Goal: Transaction & Acquisition: Purchase product/service

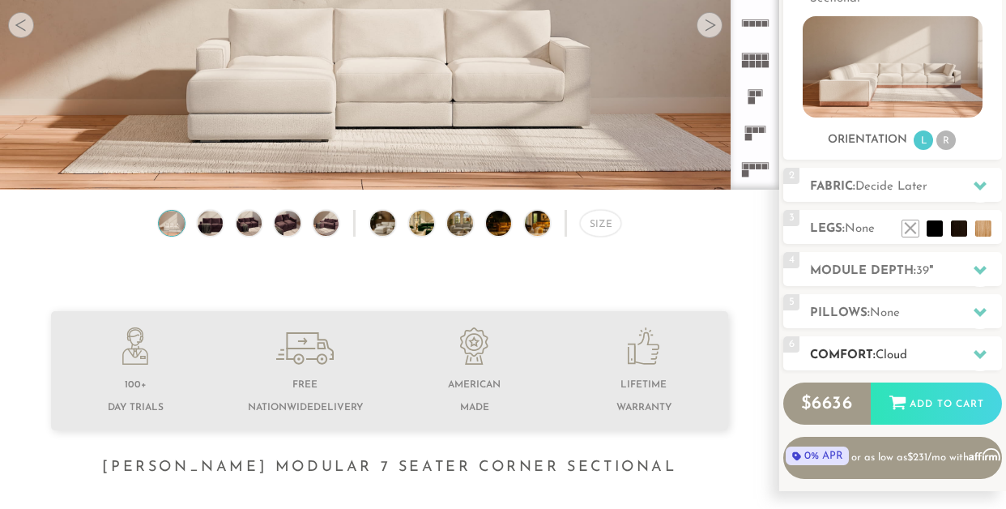
scroll to position [268, 0]
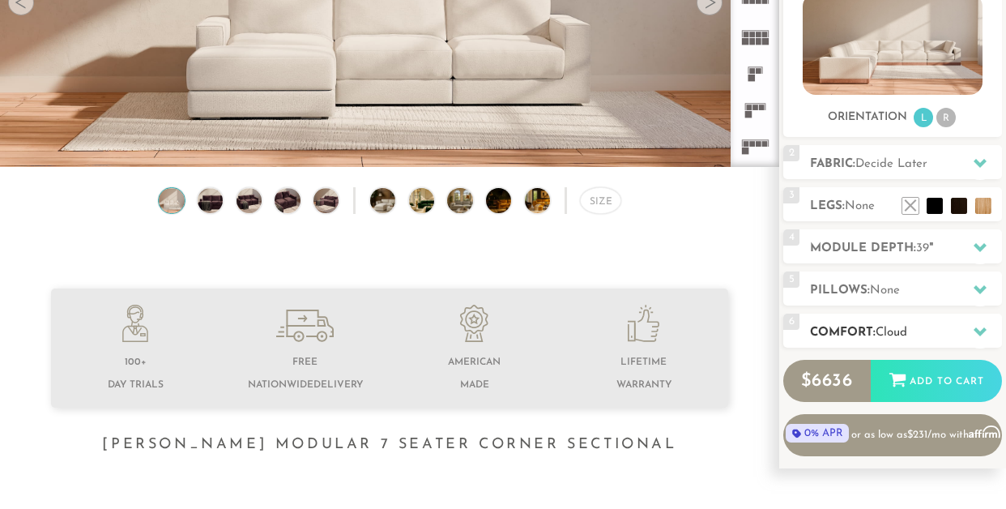
click at [907, 329] on span "Cloud" at bounding box center [892, 332] width 32 height 12
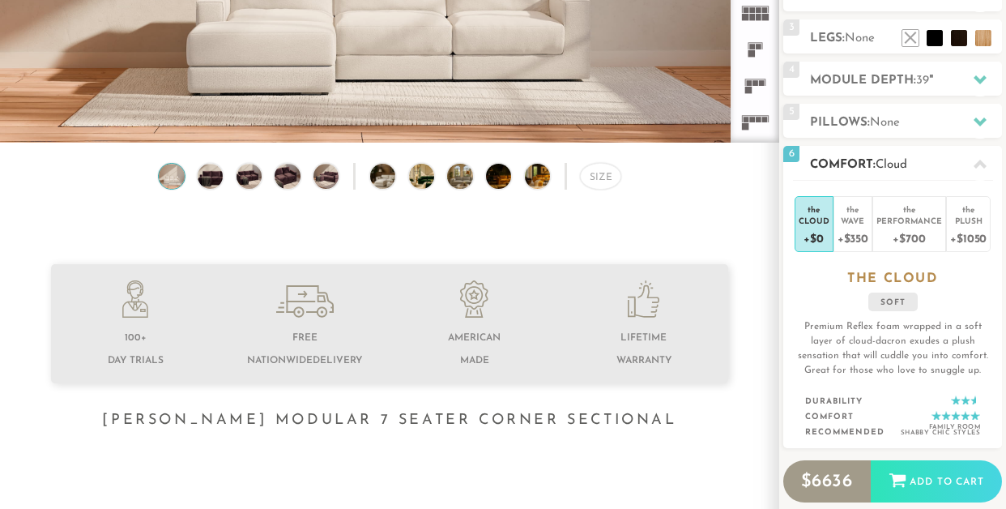
scroll to position [306, 0]
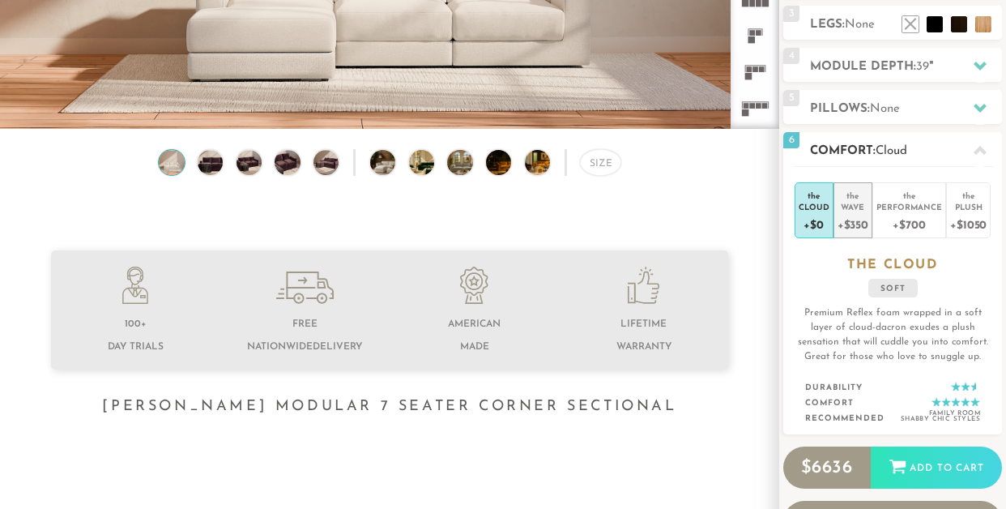
click at [853, 205] on div "Wave" at bounding box center [852, 206] width 31 height 11
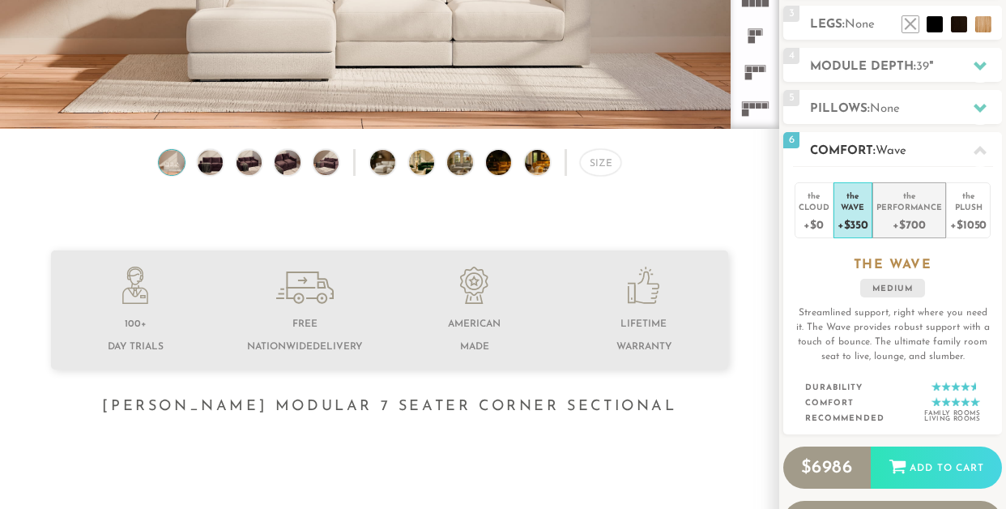
click at [914, 215] on div "+$700" at bounding box center [909, 223] width 66 height 23
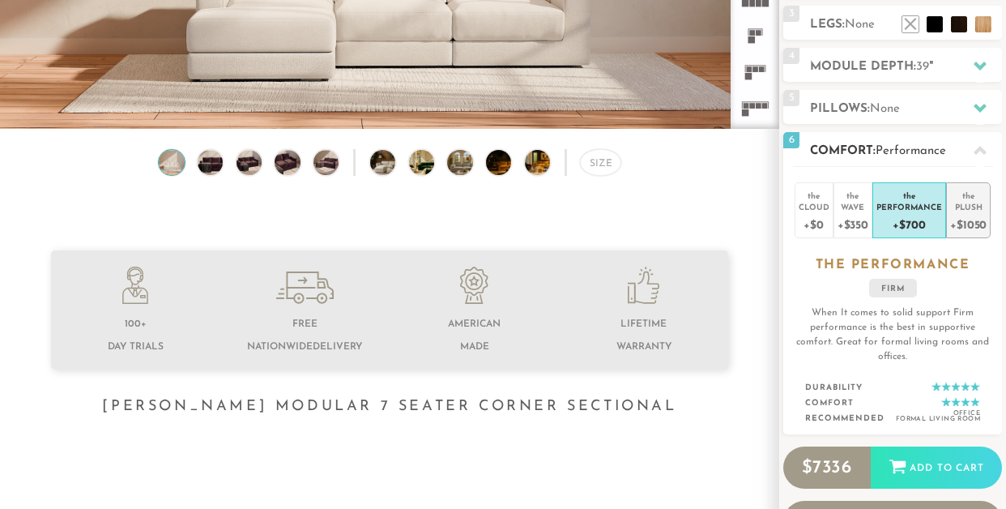
click at [967, 213] on div "+$1050" at bounding box center [968, 223] width 36 height 23
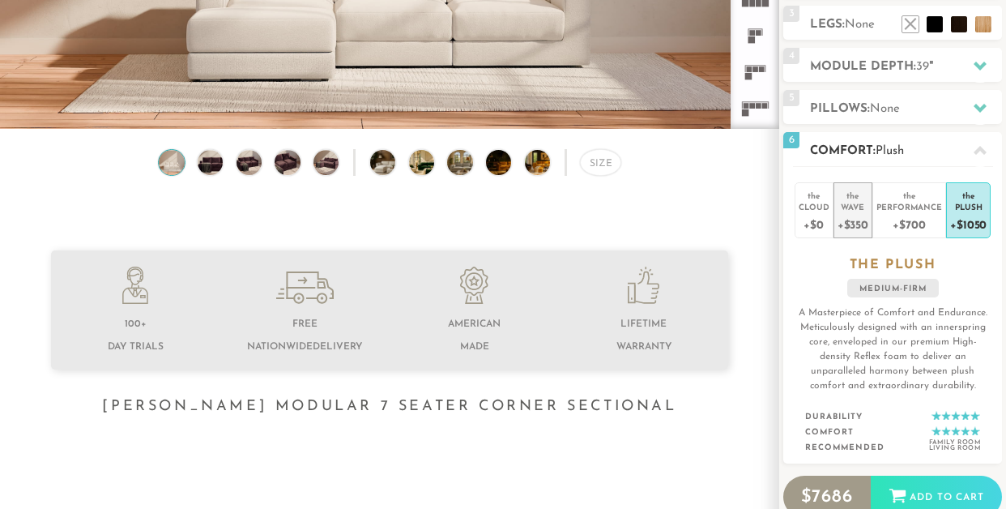
click at [852, 214] on div "+$350" at bounding box center [852, 223] width 31 height 23
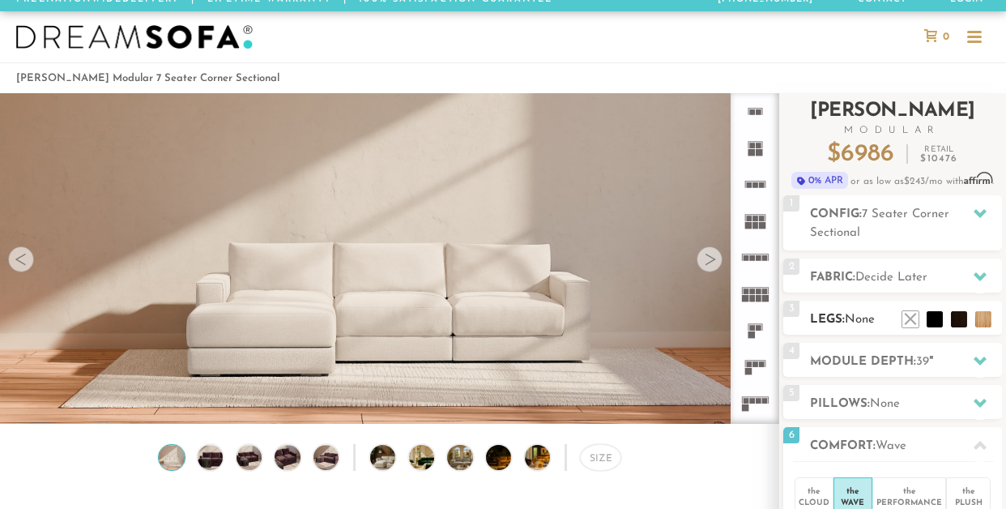
scroll to position [23, 0]
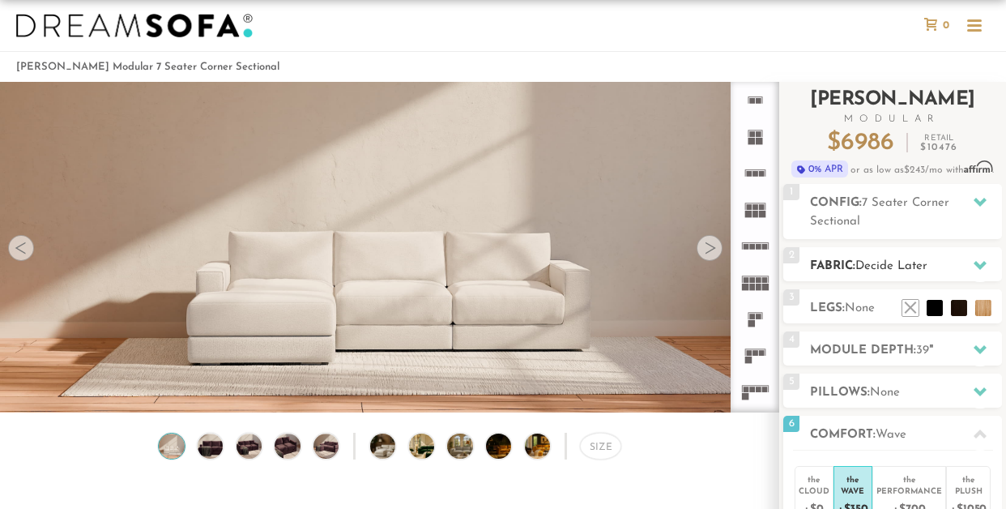
click at [953, 268] on h2 "Fabric: Decide Later" at bounding box center [906, 266] width 192 height 19
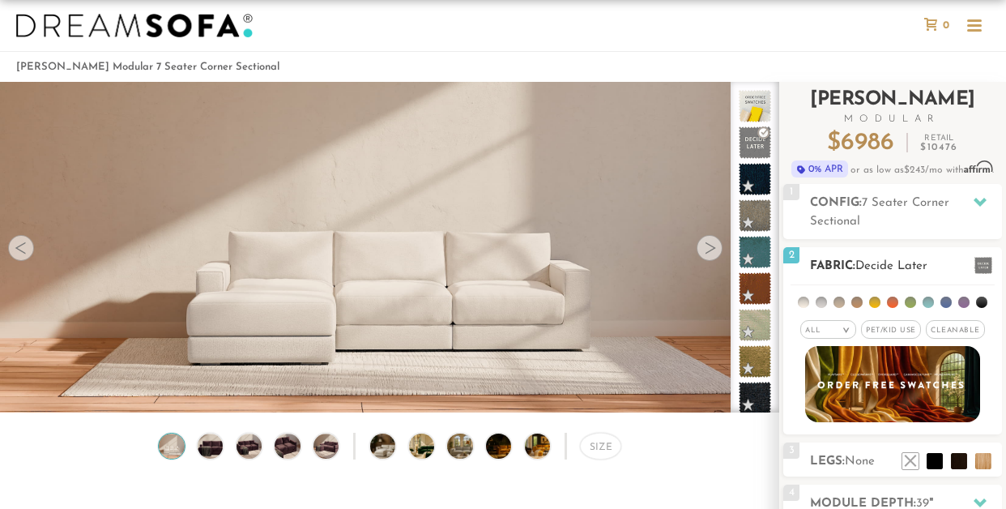
click at [843, 327] on em ">" at bounding box center [846, 330] width 12 height 8
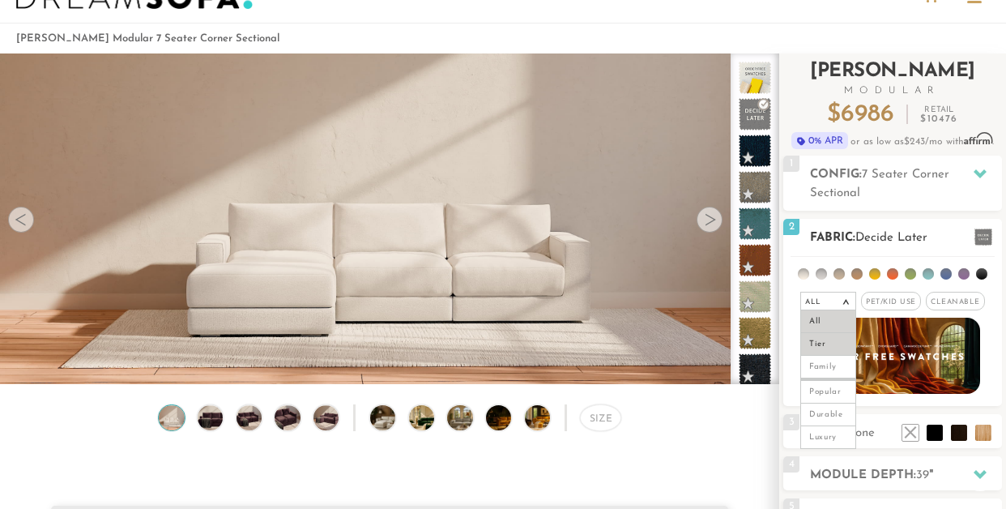
scroll to position [62, 0]
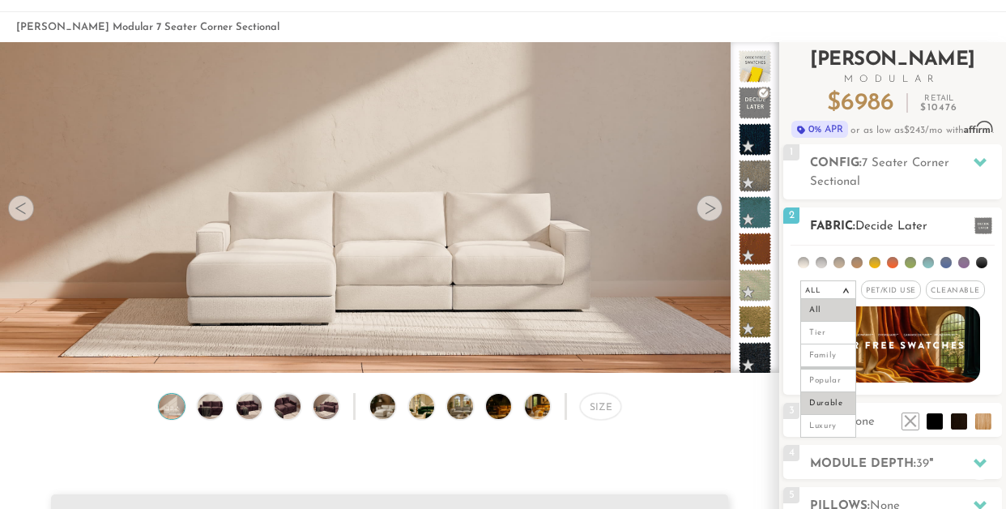
click at [819, 404] on li "Durable" at bounding box center [828, 403] width 56 height 23
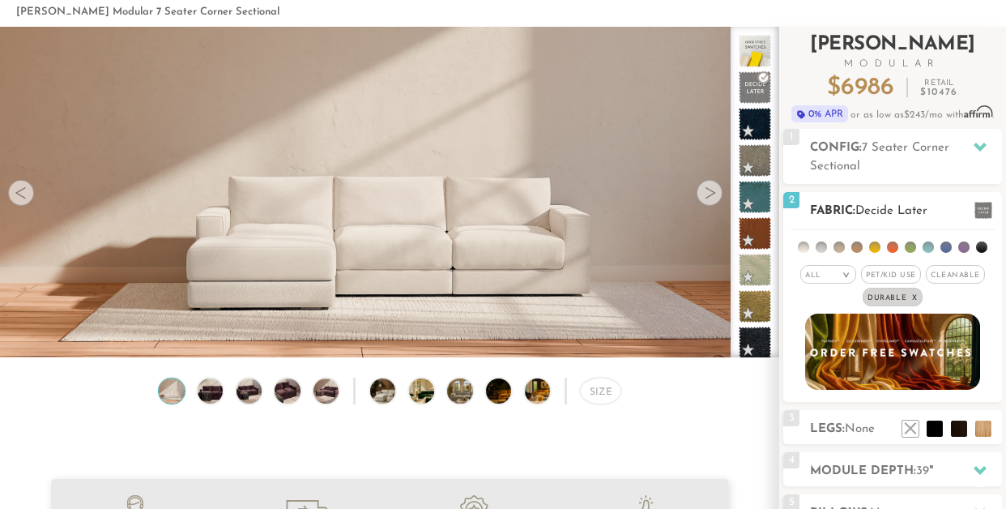
scroll to position [83, 0]
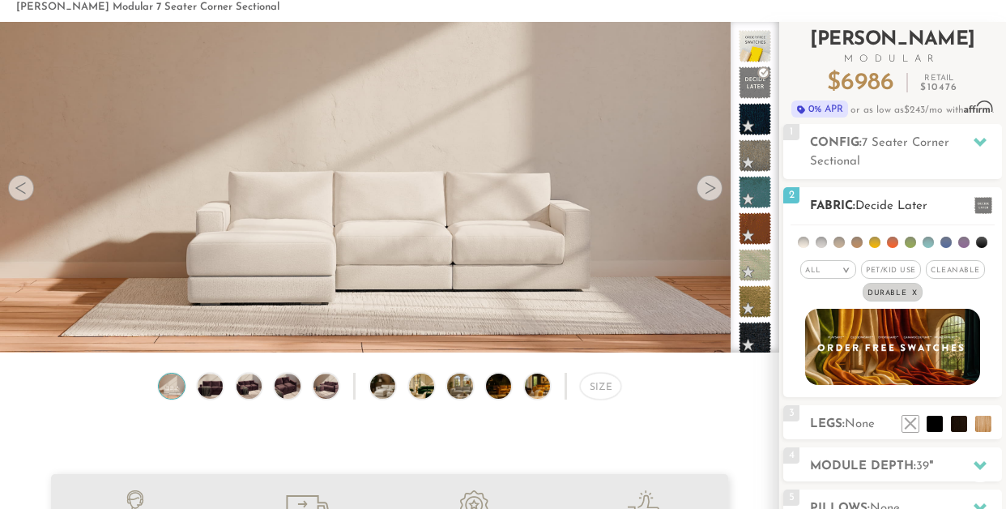
click at [854, 244] on li at bounding box center [856, 241] width 11 height 11
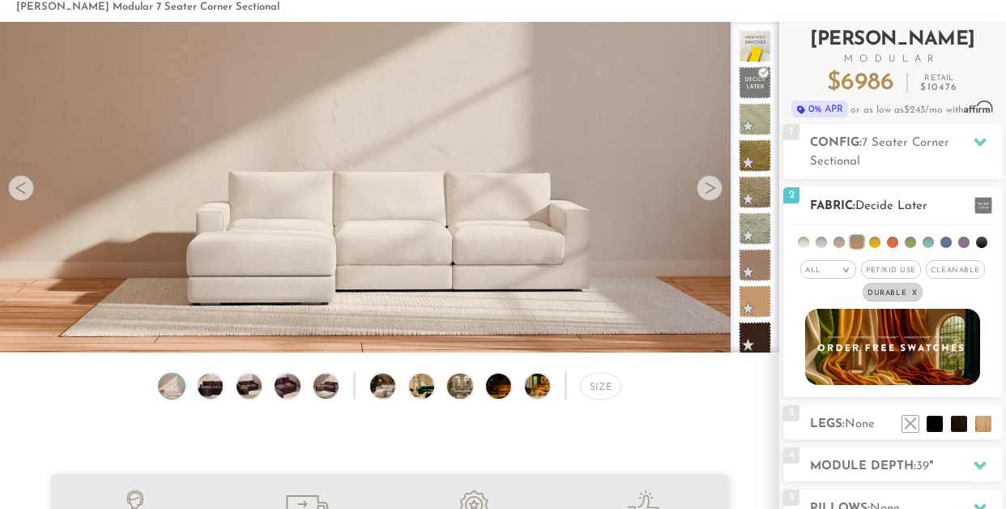
click at [857, 240] on li at bounding box center [857, 243] width 14 height 14
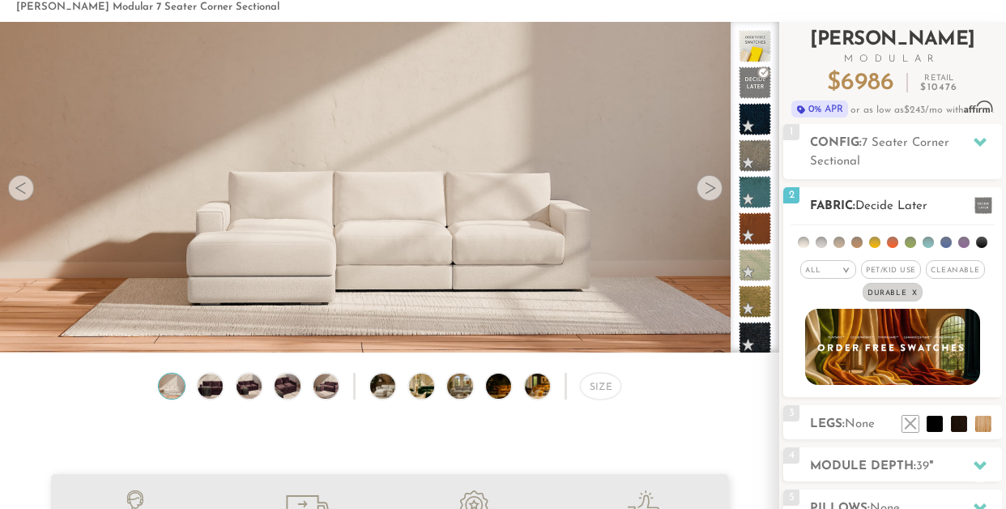
click at [877, 242] on li at bounding box center [874, 241] width 11 height 11
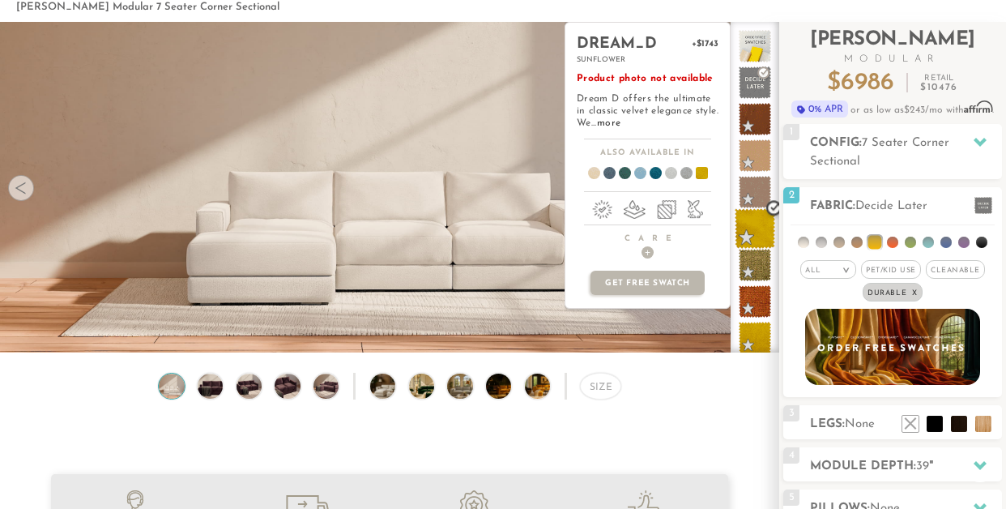
click at [754, 228] on span at bounding box center [755, 228] width 40 height 40
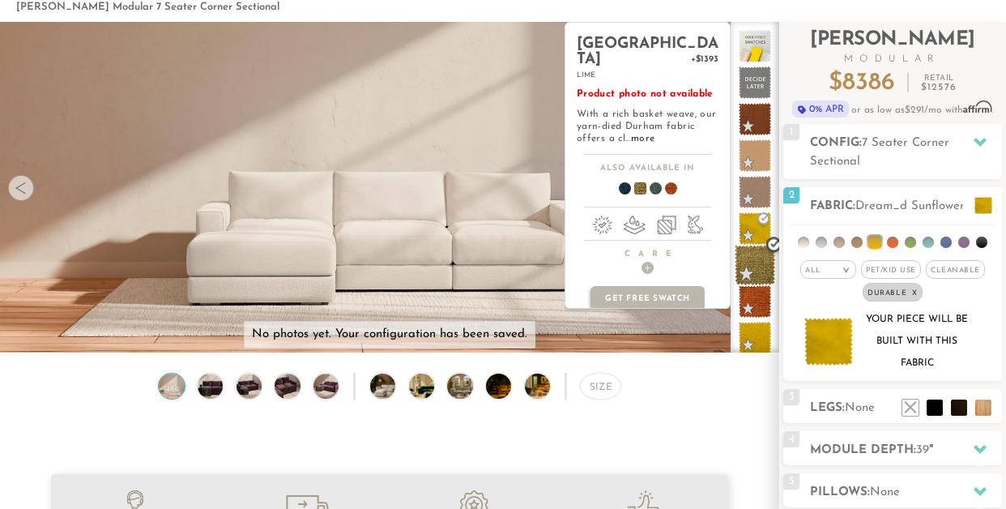
click at [749, 265] on span at bounding box center [755, 265] width 40 height 40
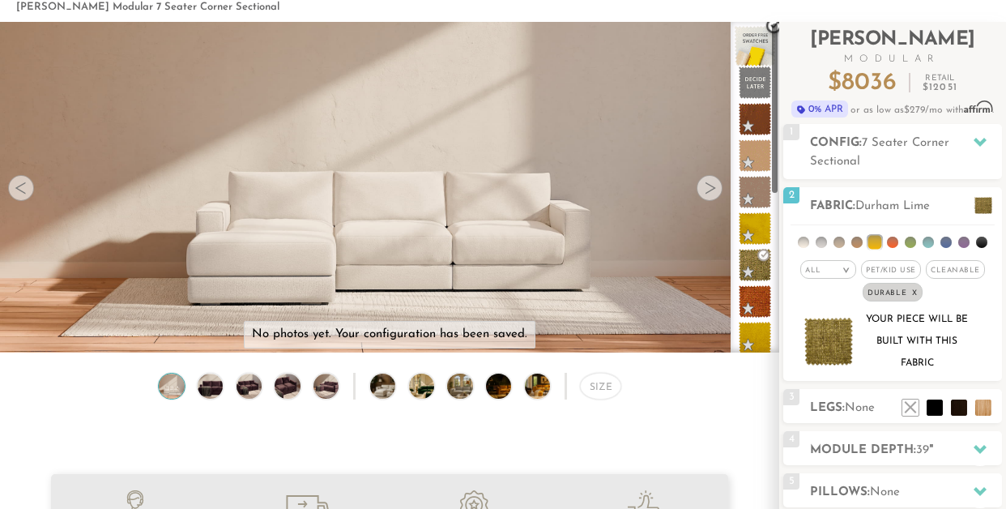
click at [756, 49] on span at bounding box center [755, 46] width 40 height 40
